Goal: Transaction & Acquisition: Purchase product/service

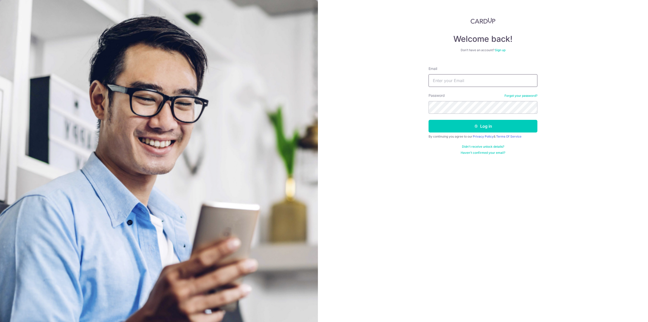
click at [449, 84] on input "Email" at bounding box center [483, 80] width 109 height 13
type input "koksen@gmail.com"
click at [492, 124] on button "Log in" at bounding box center [483, 126] width 109 height 13
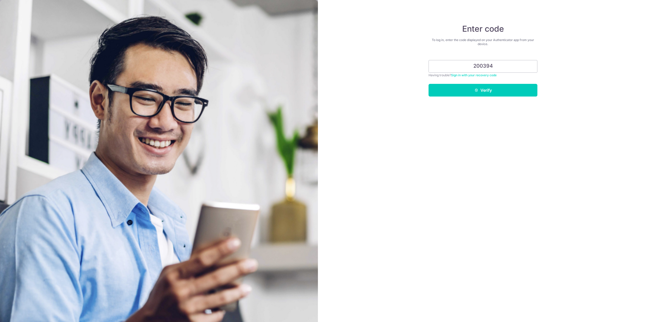
type input "200394"
click at [429, 84] on button "Verify" at bounding box center [483, 90] width 109 height 13
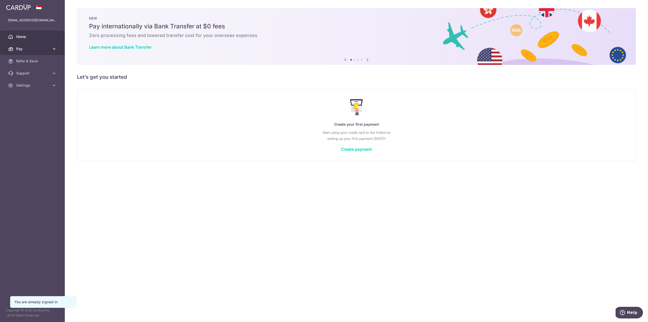
click at [32, 52] on link "Pay" at bounding box center [32, 49] width 65 height 12
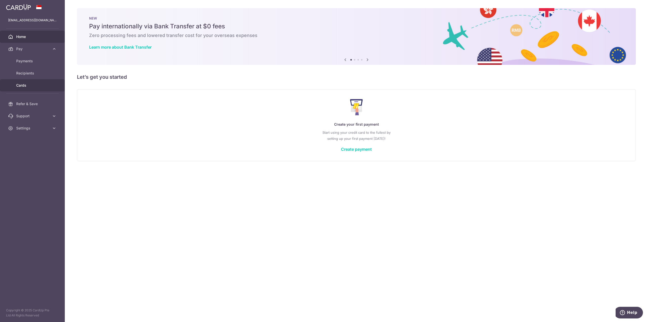
click at [27, 85] on span "Cards" at bounding box center [32, 85] width 33 height 5
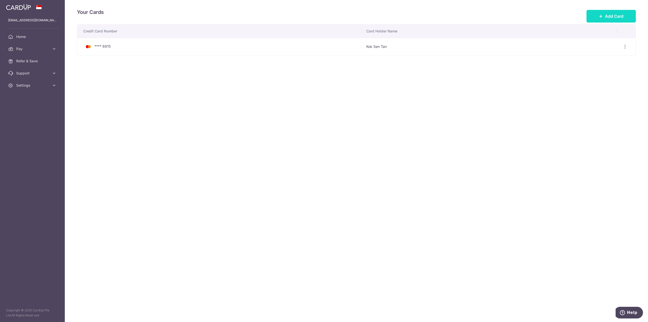
click at [615, 16] on span "Add Card" at bounding box center [614, 16] width 18 height 6
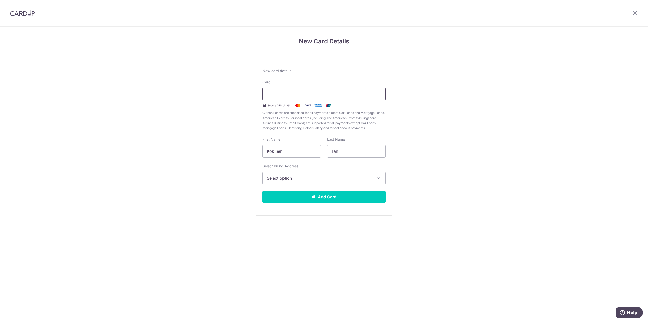
click at [316, 89] on div at bounding box center [324, 94] width 123 height 13
click at [424, 94] on div "New Card Details New card details Card Secure 256-bit SSL Citibank cards are su…" at bounding box center [324, 133] width 648 height 213
click at [370, 180] on span "Select option" at bounding box center [319, 178] width 105 height 6
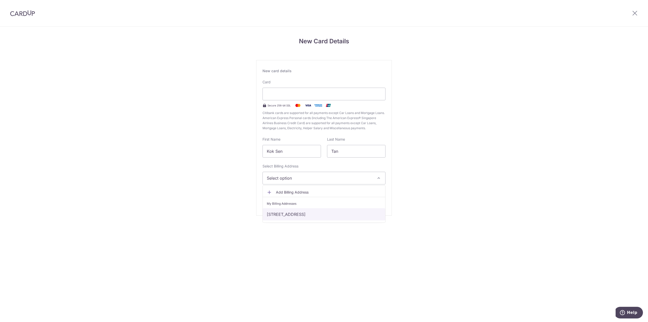
click at [332, 217] on link "59 West Coast Way #11-17, Singapore, Singapore-127019" at bounding box center [324, 214] width 123 height 12
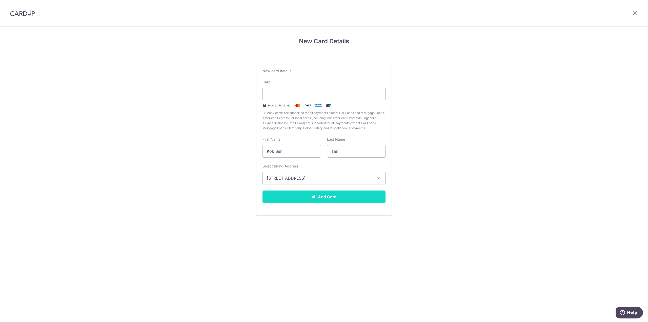
click at [334, 196] on button "Add Card" at bounding box center [324, 196] width 123 height 13
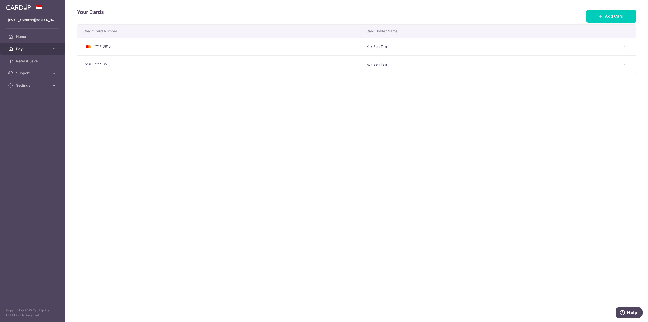
click at [51, 51] on link "Pay" at bounding box center [32, 49] width 65 height 12
click at [36, 64] on link "Payments" at bounding box center [32, 61] width 65 height 12
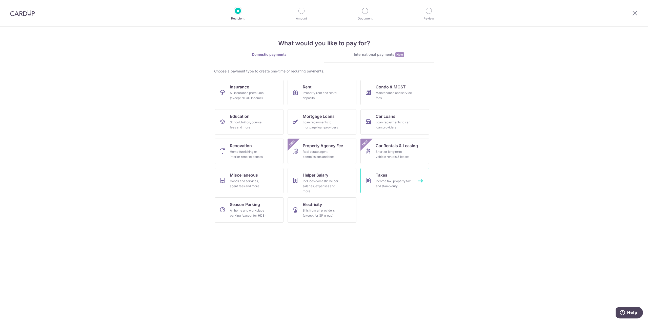
click at [405, 186] on div "Income tax, property tax and stamp duty" at bounding box center [394, 184] width 36 height 10
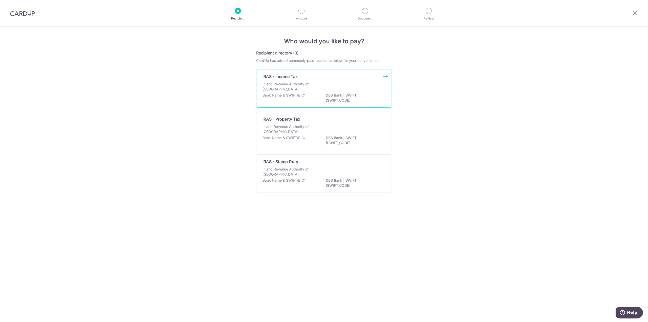
click at [308, 89] on p "Inland Revenue Authority of [GEOGRAPHIC_DATA]" at bounding box center [290, 87] width 54 height 10
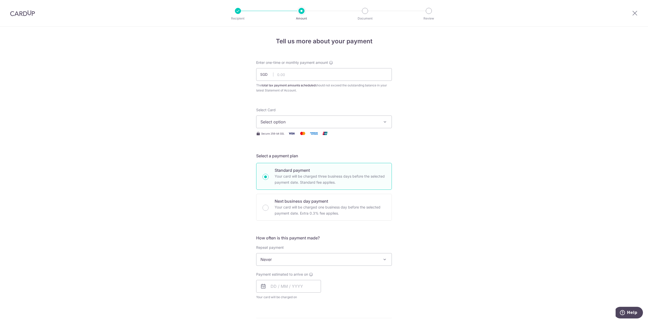
drag, startPoint x: 28, startPoint y: 15, endPoint x: 349, endPoint y: 23, distance: 320.5
click at [28, 15] on img at bounding box center [22, 13] width 25 height 6
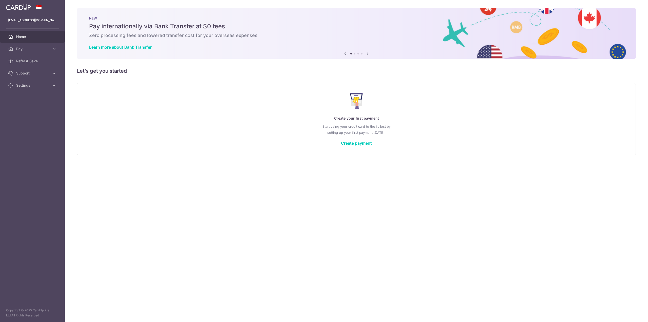
click at [28, 8] on img at bounding box center [18, 7] width 25 height 6
click at [14, 8] on img at bounding box center [18, 7] width 25 height 6
click at [24, 7] on img at bounding box center [18, 7] width 25 height 6
click at [35, 51] on span "Pay" at bounding box center [32, 48] width 33 height 5
click at [33, 60] on span "Payments" at bounding box center [32, 61] width 33 height 5
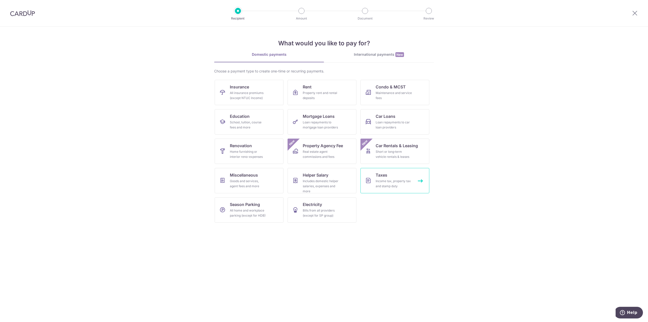
click at [392, 181] on div "Income tax, property tax and stamp duty" at bounding box center [394, 184] width 36 height 10
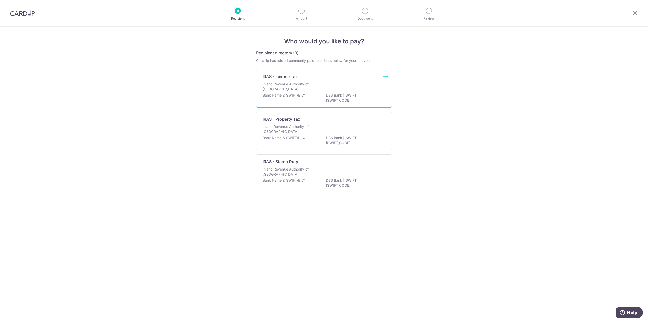
click at [292, 89] on p "Inland Revenue Authority of Singapore" at bounding box center [290, 87] width 54 height 10
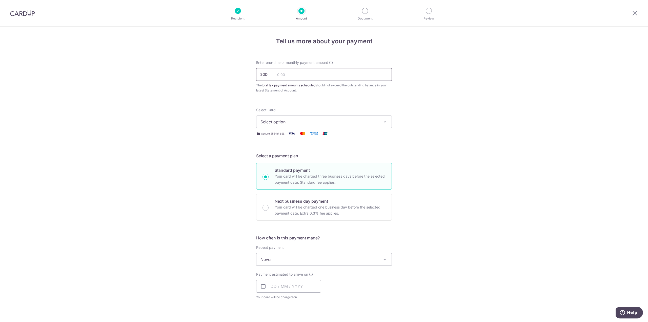
click at [299, 73] on input "text" at bounding box center [324, 74] width 136 height 13
type input "4,385.00"
click at [231, 99] on div "Tell us more about your payment Enter one-time or monthly payment amount SGD 4,…" at bounding box center [324, 262] width 648 height 470
click at [303, 120] on span "Select option" at bounding box center [320, 122] width 118 height 6
click at [292, 170] on span "**** 3515" at bounding box center [324, 170] width 127 height 6
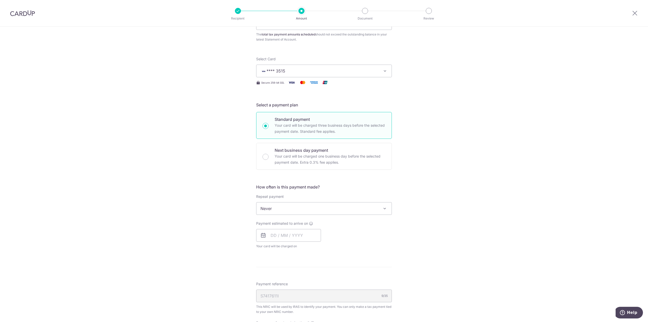
scroll to position [76, 0]
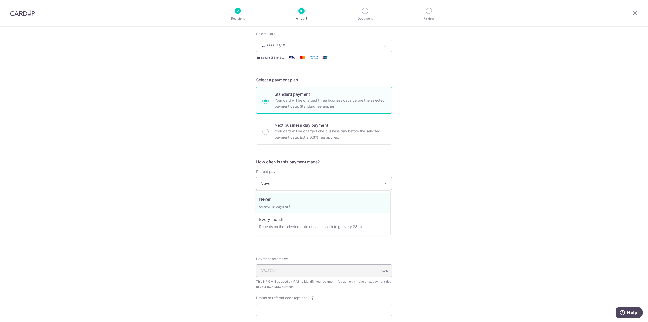
click at [292, 181] on span "Never" at bounding box center [324, 183] width 135 height 12
select select "3"
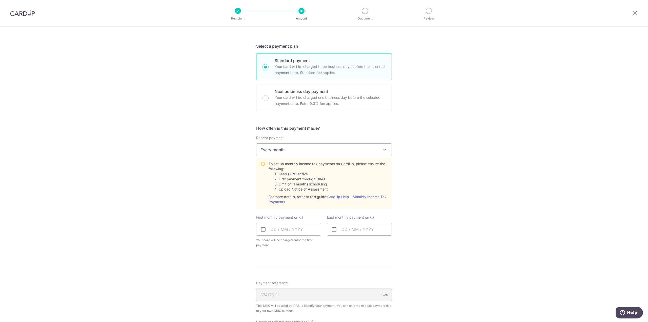
scroll to position [152, 0]
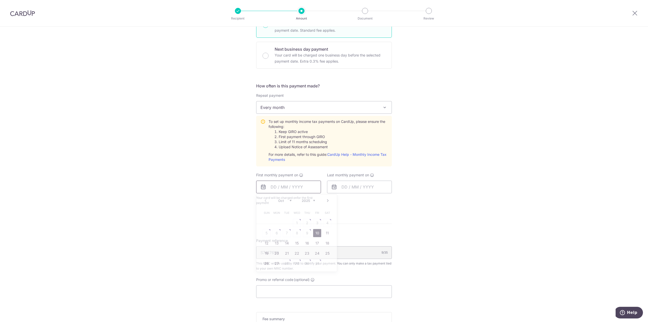
click at [289, 187] on input "text" at bounding box center [288, 187] width 65 height 13
click at [212, 201] on div "Tell us more about your payment Enter one-time or monthly payment amount SGD 4,…" at bounding box center [324, 139] width 648 height 528
click at [262, 187] on icon at bounding box center [263, 187] width 6 height 6
click at [275, 186] on input "text" at bounding box center [288, 187] width 65 height 13
click at [327, 200] on link "Next" at bounding box center [328, 201] width 6 height 6
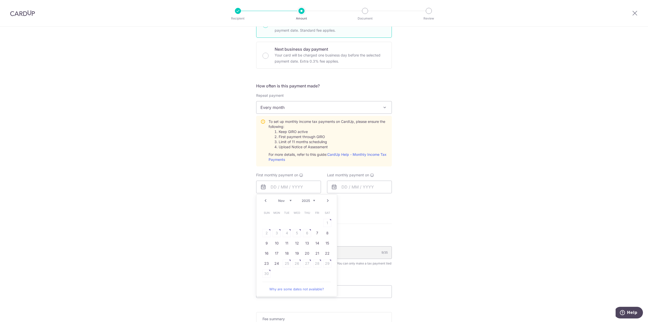
click at [264, 200] on link "Prev" at bounding box center [266, 201] width 6 height 6
click at [275, 263] on link "27" at bounding box center [277, 263] width 8 height 8
type input "[DATE]"
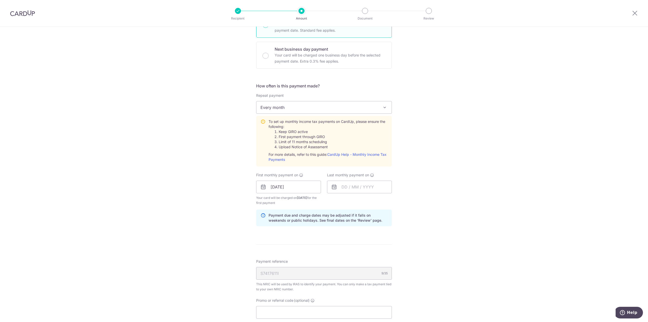
click at [334, 186] on icon at bounding box center [334, 187] width 6 height 6
click at [346, 187] on input "text" at bounding box center [359, 187] width 65 height 13
click at [398, 200] on link "Next" at bounding box center [399, 201] width 6 height 6
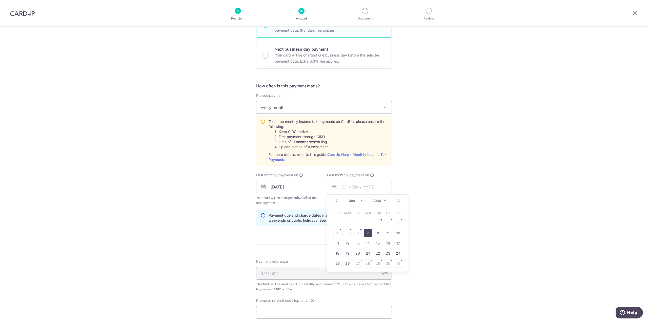
click at [367, 232] on link "7" at bounding box center [368, 233] width 8 height 8
click at [379, 190] on input "07/01/2026" at bounding box center [359, 187] width 65 height 13
click at [334, 199] on link "Prev" at bounding box center [337, 201] width 6 height 6
click at [377, 253] on link "25" at bounding box center [378, 253] width 8 height 8
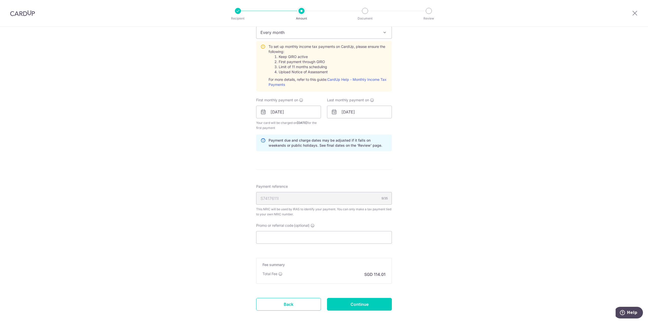
scroll to position [228, 0]
click at [371, 110] on input "25/12/2025" at bounding box center [359, 111] width 65 height 13
click at [398, 124] on link "Next" at bounding box center [399, 125] width 6 height 6
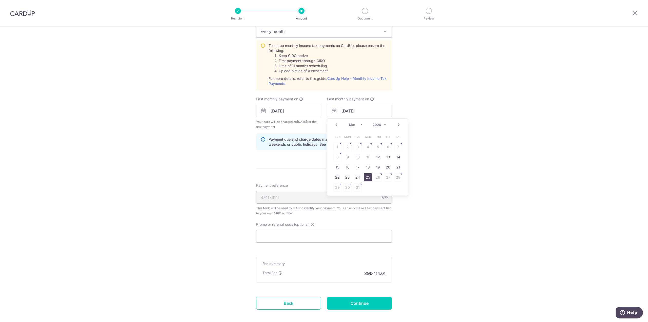
click at [366, 180] on link "25" at bounding box center [368, 177] width 8 height 8
type input "25/03/2026"
click at [298, 236] on input "Promo or referral code (optional)" at bounding box center [324, 236] width 136 height 13
paste input "VTAX25R"
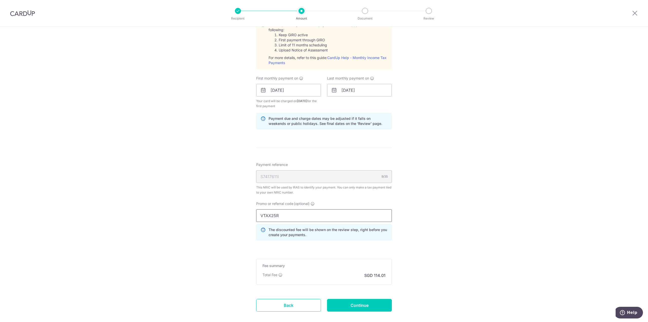
scroll to position [275, 0]
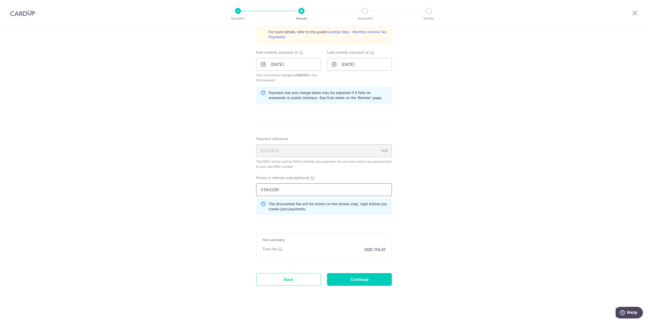
type input "VTAX25R"
click at [380, 219] on form "Enter one-time or monthly payment amount SGD 4,385.00 4385.00 The total tax pay…" at bounding box center [324, 42] width 136 height 514
drag, startPoint x: 297, startPoint y: 187, endPoint x: 218, endPoint y: 176, distance: 80.1
click at [218, 176] on div "Tell us more about your payment Enter one-time or monthly payment amount SGD 4,…" at bounding box center [324, 38] width 648 height 572
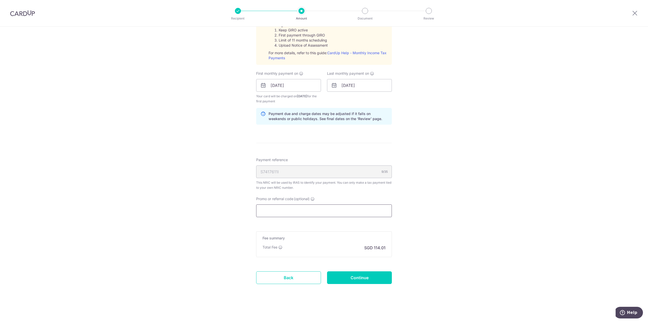
scroll to position [252, 0]
paste input "VTAX25R"
type input "VTAX25R"
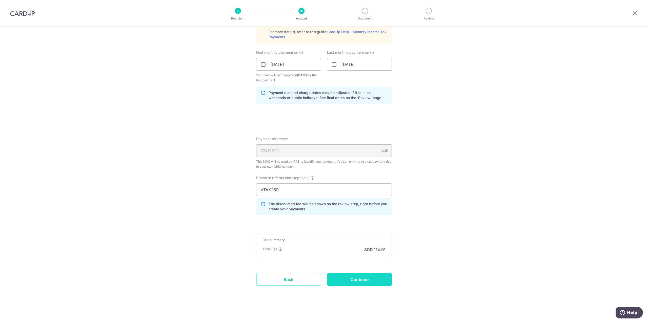
click at [347, 276] on input "Continue" at bounding box center [359, 279] width 65 height 13
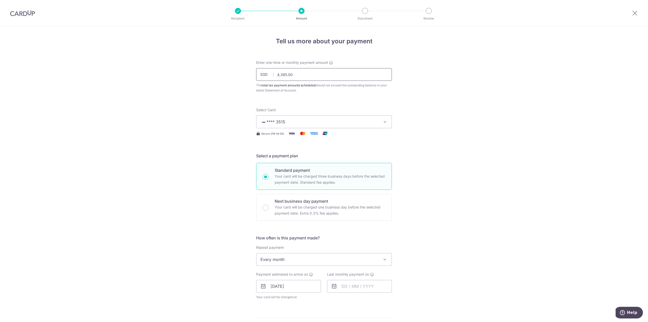
click at [295, 74] on input "4,385.00" at bounding box center [324, 74] width 136 height 13
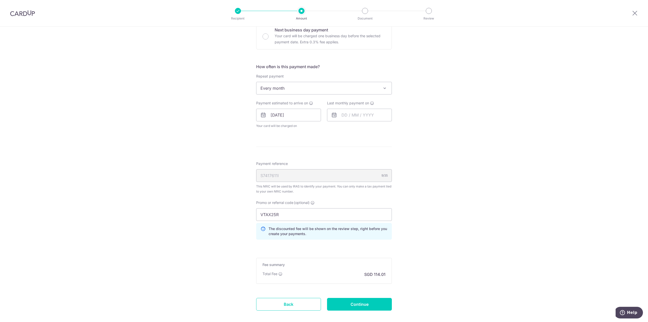
scroll to position [197, 0]
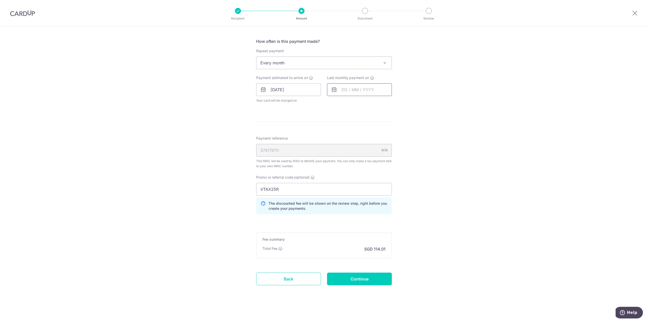
type input "4,385.04"
click at [362, 85] on input "text" at bounding box center [359, 89] width 65 height 13
click at [398, 104] on link "Next" at bounding box center [399, 103] width 6 height 6
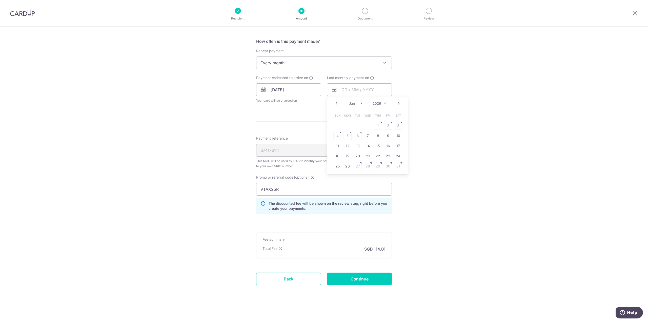
click at [398, 104] on link "Next" at bounding box center [399, 103] width 6 height 6
click at [396, 103] on link "Next" at bounding box center [399, 103] width 6 height 6
click at [332, 100] on div "Prev Next Jan Feb Mar Apr May Jun [DATE] Aug Sep Oct [DATE] 2026" at bounding box center [367, 103] width 81 height 12
click at [335, 104] on link "Prev" at bounding box center [337, 103] width 6 height 6
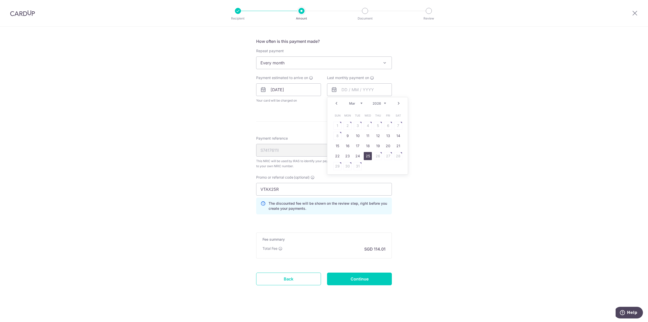
click at [370, 156] on link "25" at bounding box center [368, 156] width 8 height 8
type input "[DATE]"
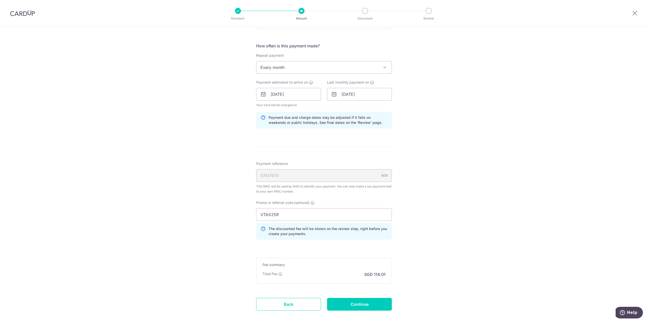
scroll to position [217, 0]
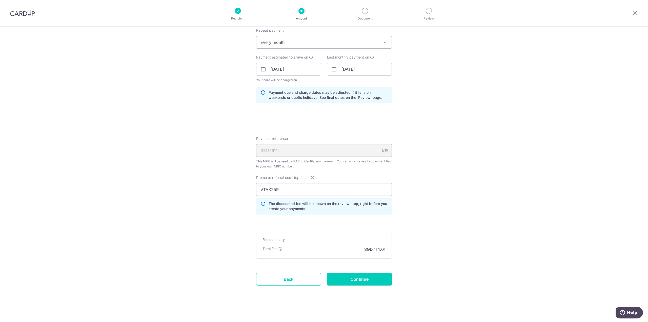
click at [354, 280] on input "Continue" at bounding box center [359, 279] width 65 height 13
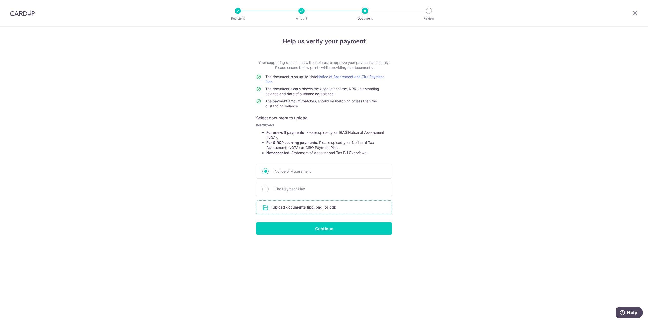
click at [324, 207] on input "file" at bounding box center [324, 207] width 135 height 13
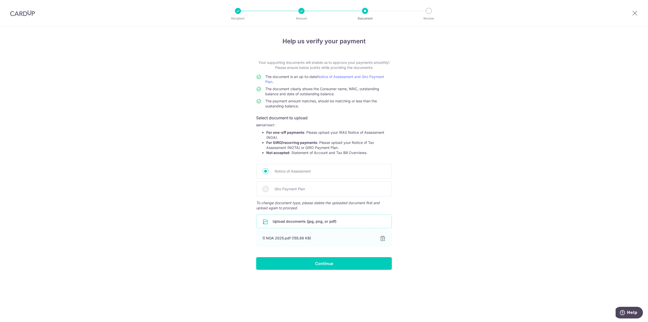
click at [300, 221] on input "file" at bounding box center [324, 221] width 135 height 13
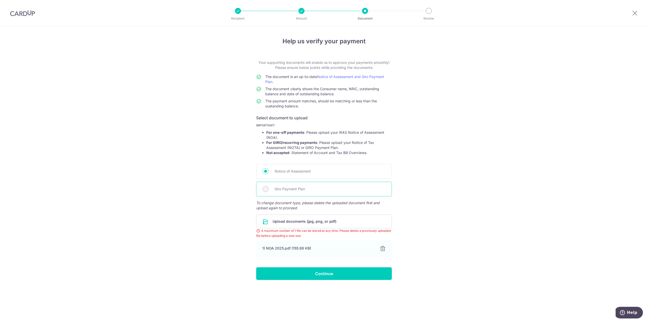
click at [299, 189] on span "Giro Payment Plan" at bounding box center [330, 189] width 111 height 6
click at [268, 191] on div "Giro Payment Plan" at bounding box center [324, 189] width 136 height 15
click at [317, 187] on span "Giro Payment Plan" at bounding box center [330, 189] width 111 height 6
click at [382, 249] on div at bounding box center [383, 249] width 6 height 6
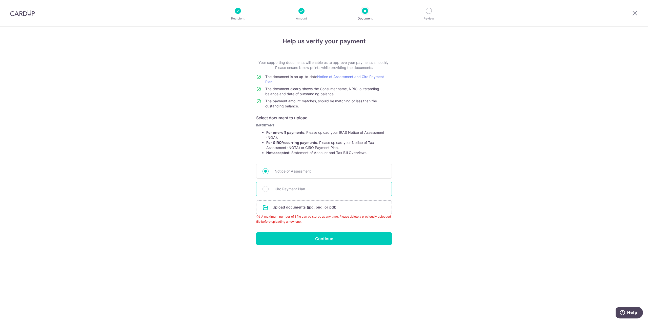
click at [293, 189] on span "Giro Payment Plan" at bounding box center [330, 189] width 111 height 6
click at [269, 189] on input "Giro Payment Plan" at bounding box center [266, 189] width 6 height 6
radio input "true"
click at [292, 208] on input "file" at bounding box center [324, 207] width 135 height 13
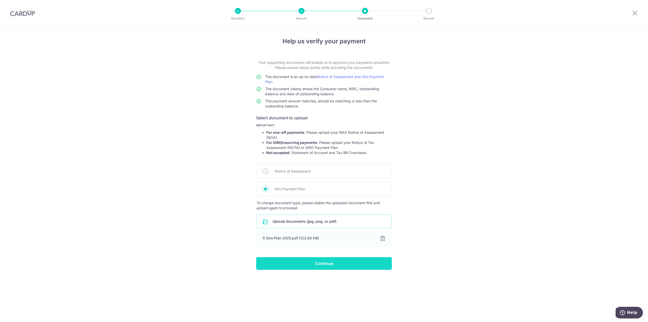
click at [339, 260] on input "Continue" at bounding box center [324, 263] width 136 height 13
click at [267, 176] on div "Notice of Assessment" at bounding box center [324, 171] width 136 height 15
click at [327, 263] on input "Continue" at bounding box center [324, 263] width 136 height 13
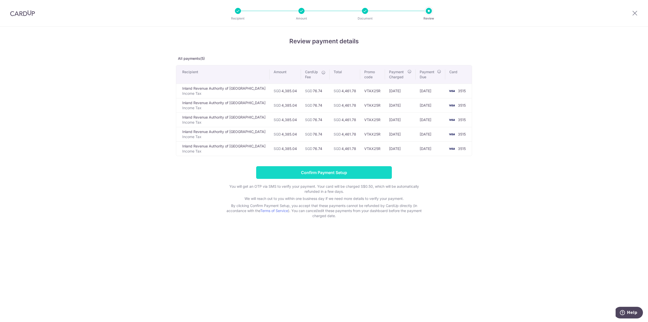
click at [351, 171] on input "Confirm Payment Setup" at bounding box center [324, 172] width 136 height 13
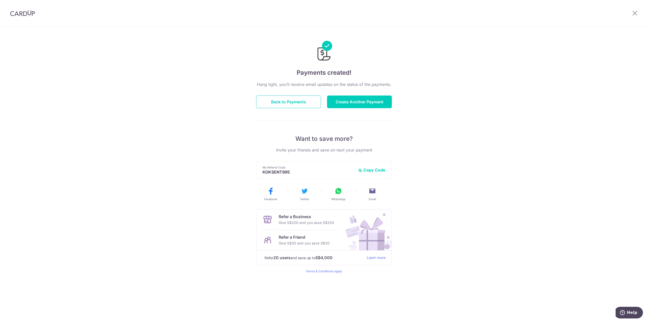
click at [173, 153] on div "Payments created! Hang tight, you’ll receive email updates on the status of the…" at bounding box center [324, 174] width 648 height 295
